Goal: Information Seeking & Learning: Learn about a topic

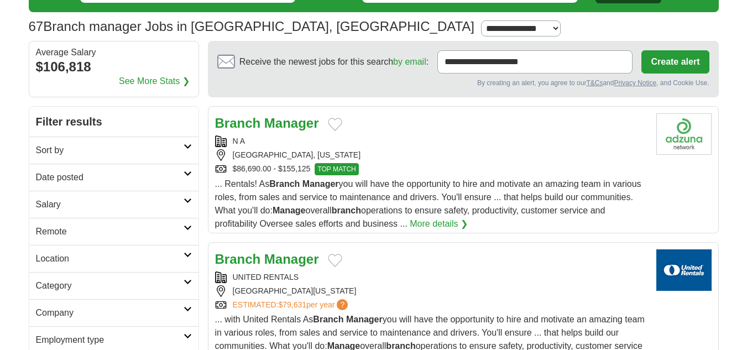
scroll to position [89, 0]
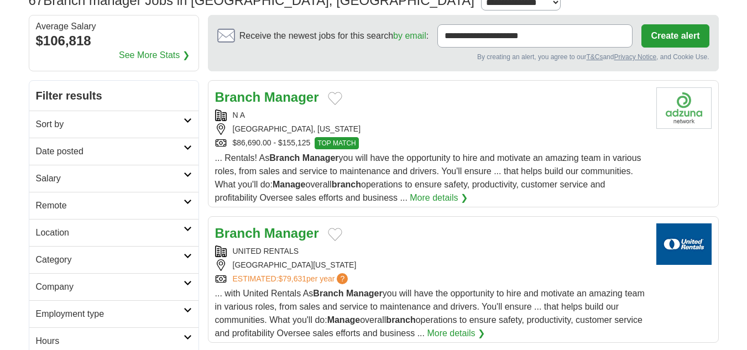
click at [273, 103] on strong "Manager" at bounding box center [291, 97] width 55 height 15
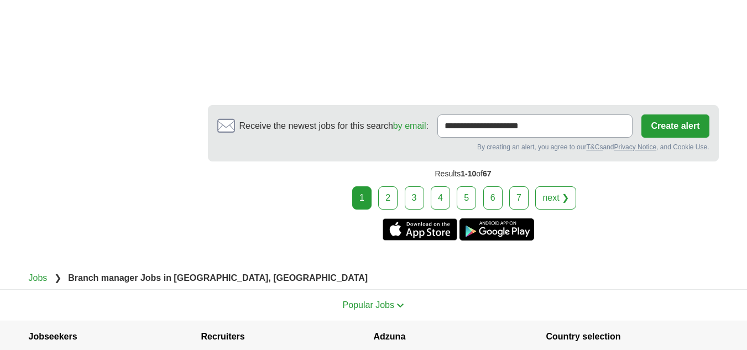
scroll to position [2323, 0]
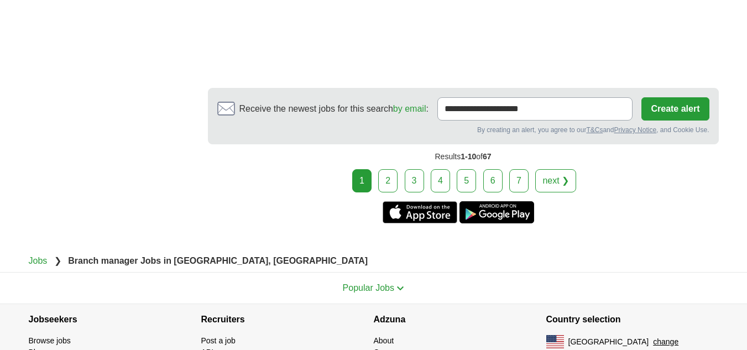
click at [383, 178] on link "2" at bounding box center [387, 180] width 19 height 23
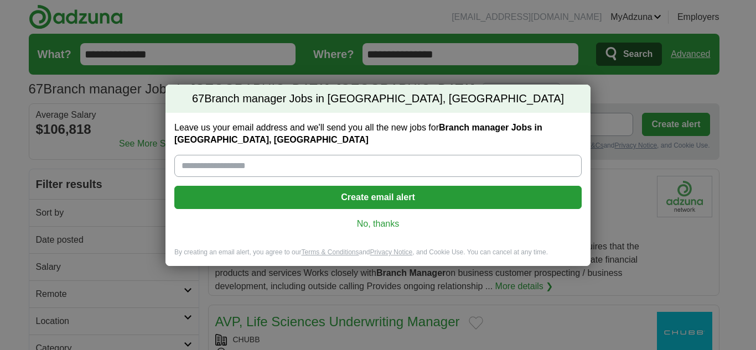
click at [383, 230] on div "Leave us your email address and we'll send you all the new jobs for Branch mana…" at bounding box center [377, 180] width 425 height 135
click at [389, 223] on link "No, thanks" at bounding box center [377, 224] width 389 height 12
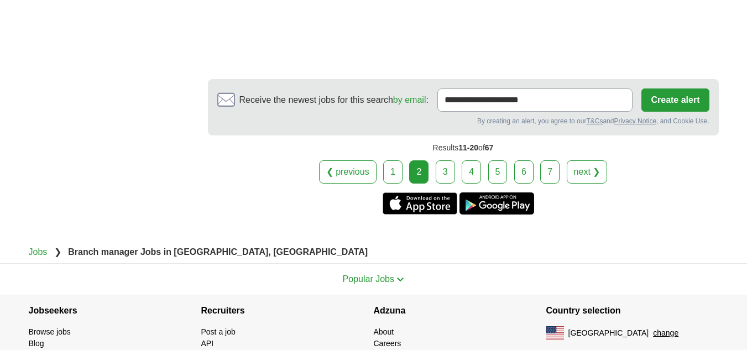
scroll to position [2213, 0]
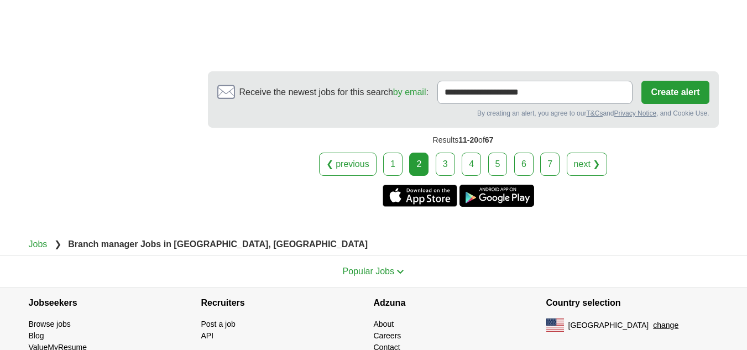
click at [443, 169] on link "3" at bounding box center [445, 164] width 19 height 23
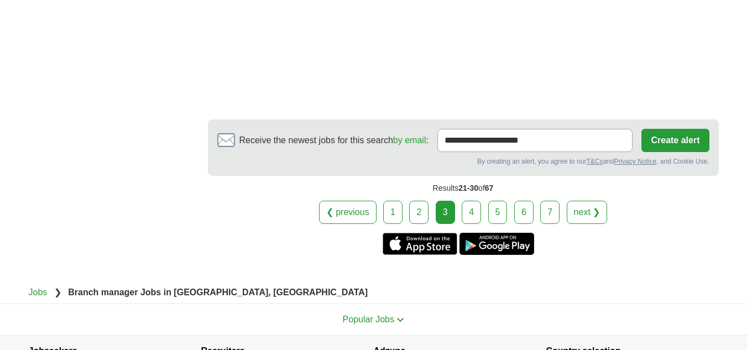
scroll to position [2014, 0]
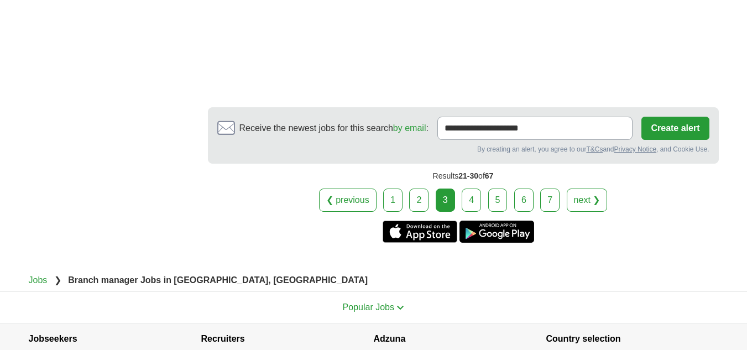
click at [473, 206] on link "4" at bounding box center [471, 200] width 19 height 23
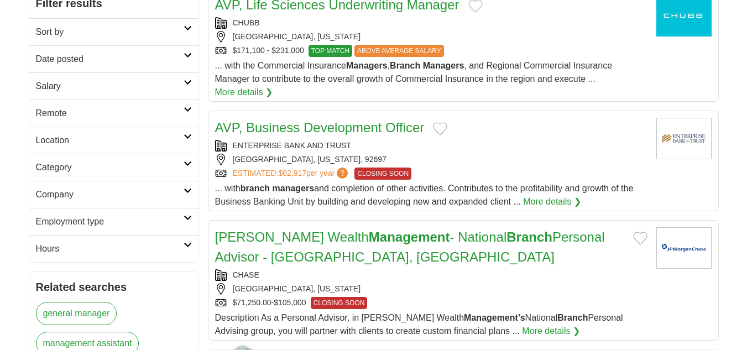
scroll to position [184, 0]
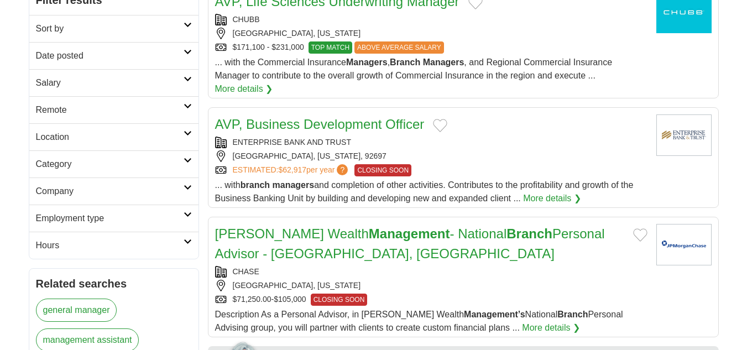
click at [342, 125] on link "AVP, Business Development Officer" at bounding box center [320, 124] width 210 height 15
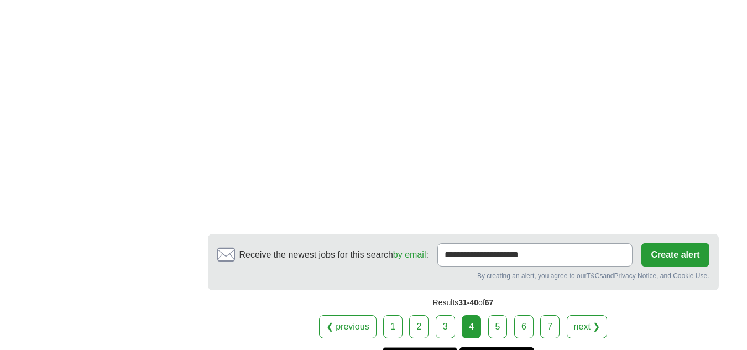
scroll to position [1755, 0]
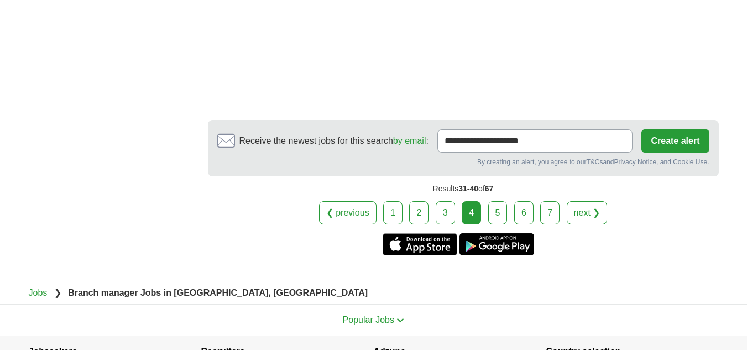
click at [500, 216] on link "5" at bounding box center [497, 212] width 19 height 23
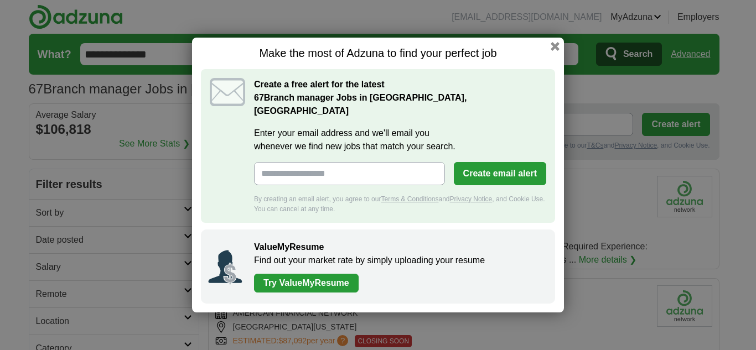
click at [554, 58] on h1 "Make the most of Adzuna to find your perfect job" at bounding box center [378, 53] width 354 height 14
click at [554, 53] on button "button" at bounding box center [555, 46] width 12 height 12
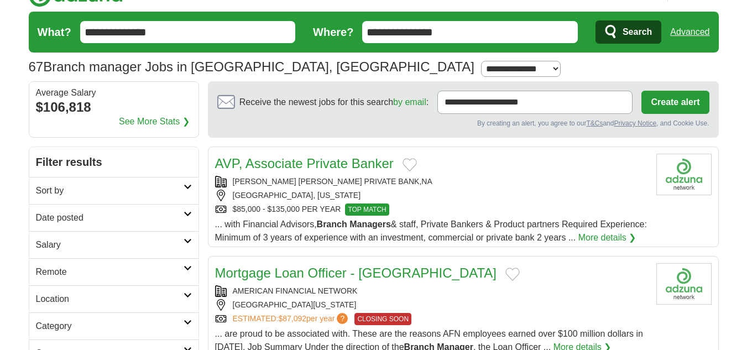
scroll to position [89, 0]
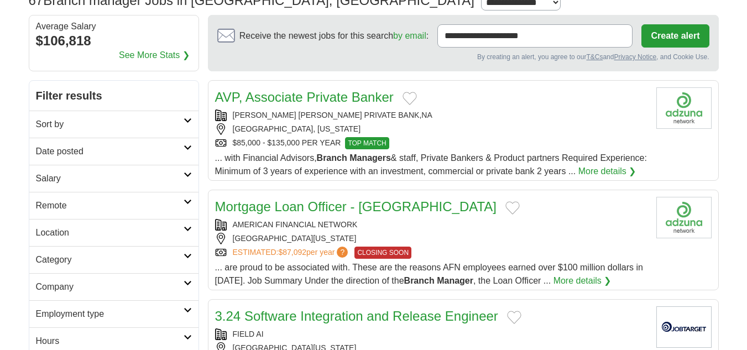
click at [349, 102] on link "AVP, Associate Private Banker" at bounding box center [304, 97] width 179 height 15
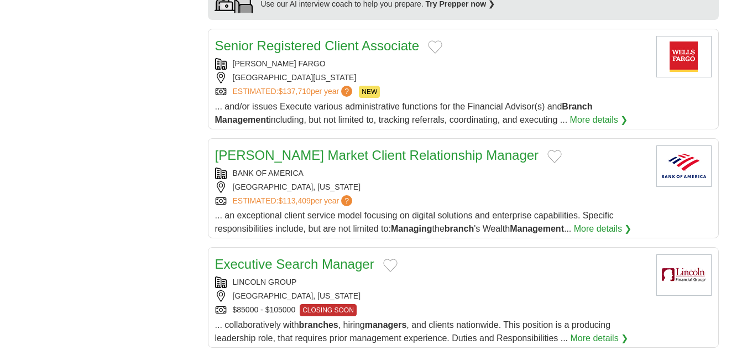
scroll to position [951, 0]
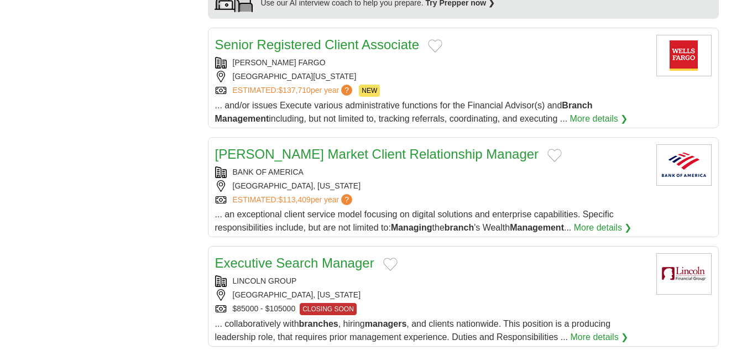
click at [398, 178] on div "BANK OF AMERICA" at bounding box center [431, 173] width 433 height 12
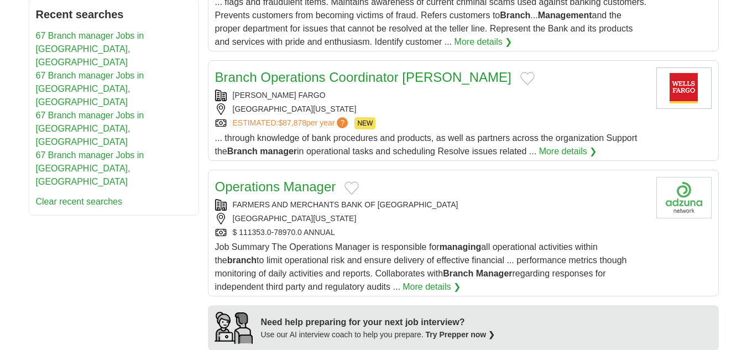
scroll to position [597, 0]
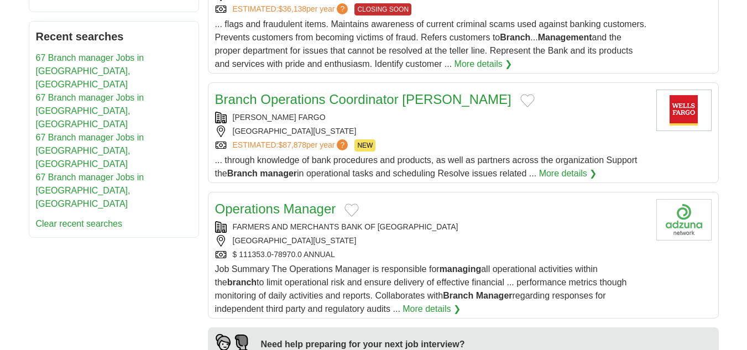
click at [457, 233] on div "FARMERS AND MERCHANTS BANK OF LONG BEACH" at bounding box center [431, 227] width 433 height 12
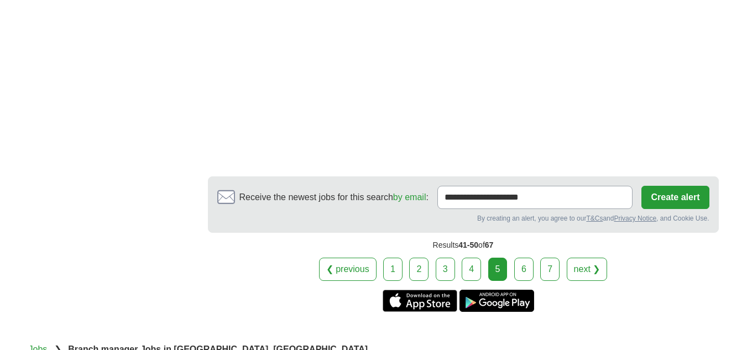
scroll to position [1903, 0]
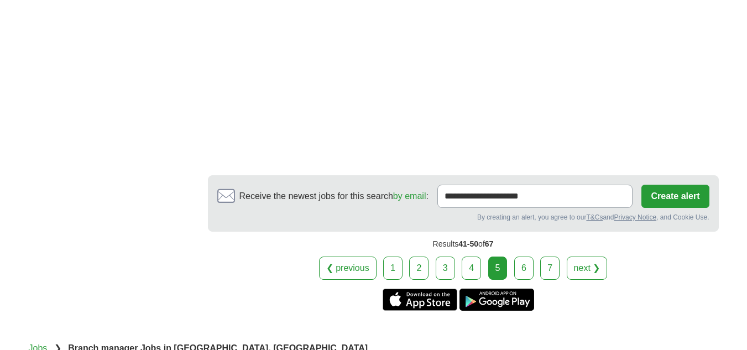
click at [521, 280] on link "6" at bounding box center [523, 268] width 19 height 23
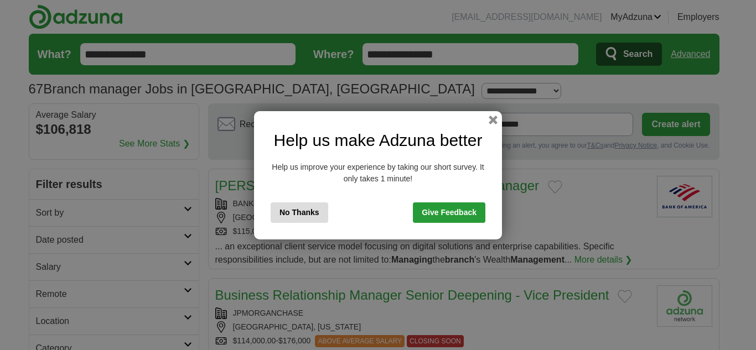
click at [314, 210] on button "No Thanks" at bounding box center [300, 212] width 58 height 20
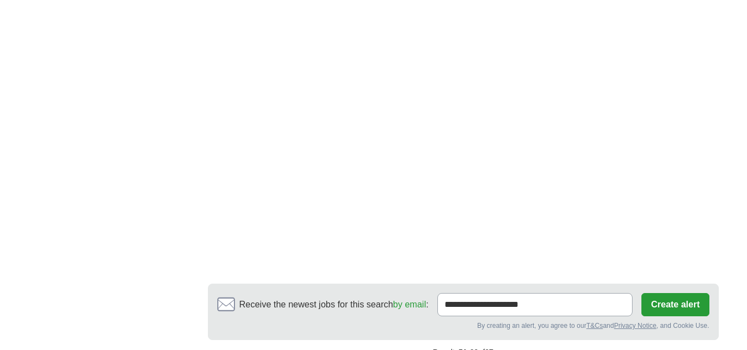
scroll to position [1704, 0]
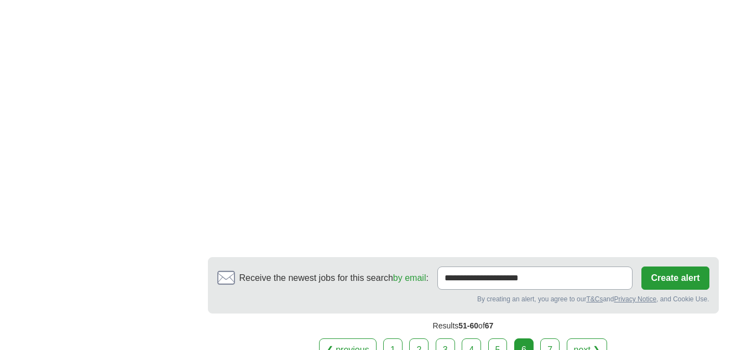
click at [541, 339] on link "7" at bounding box center [549, 350] width 19 height 23
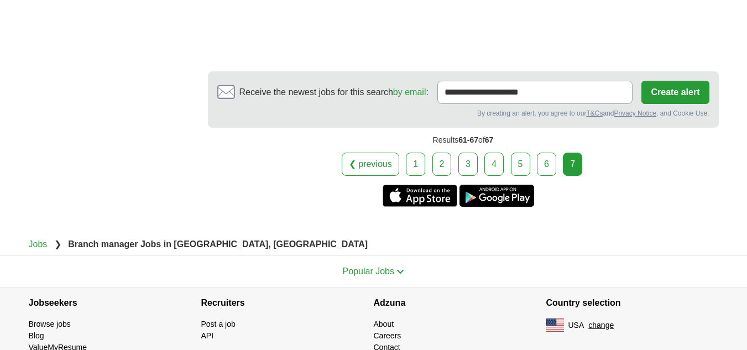
scroll to position [1733, 0]
